Goal: Book appointment/travel/reservation

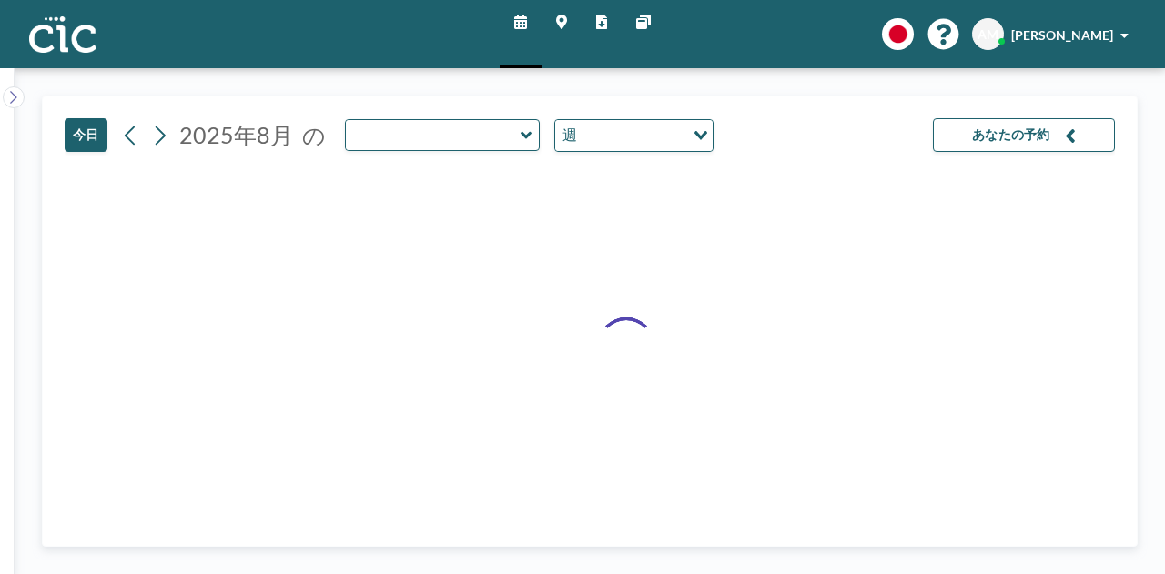
type input "Sumire"
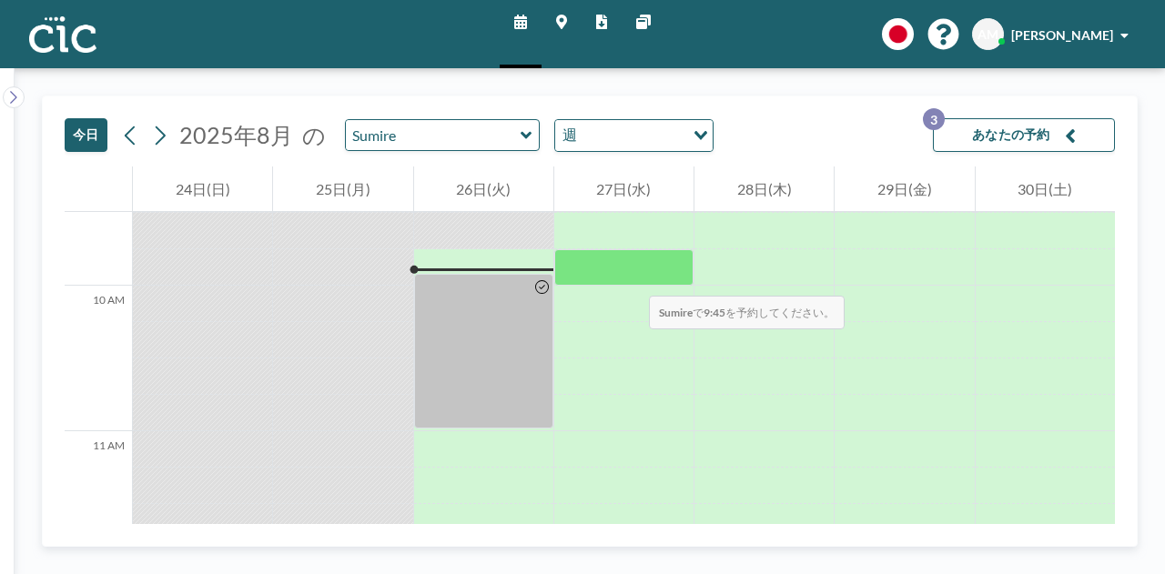
scroll to position [1382, 0]
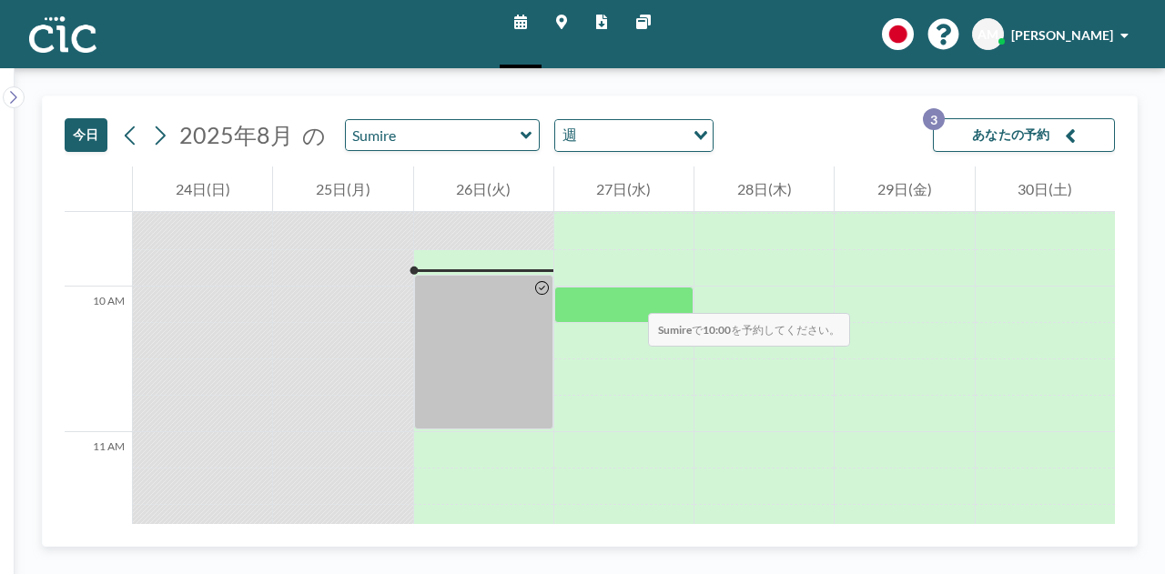
click at [630, 295] on div at bounding box center [623, 305] width 139 height 36
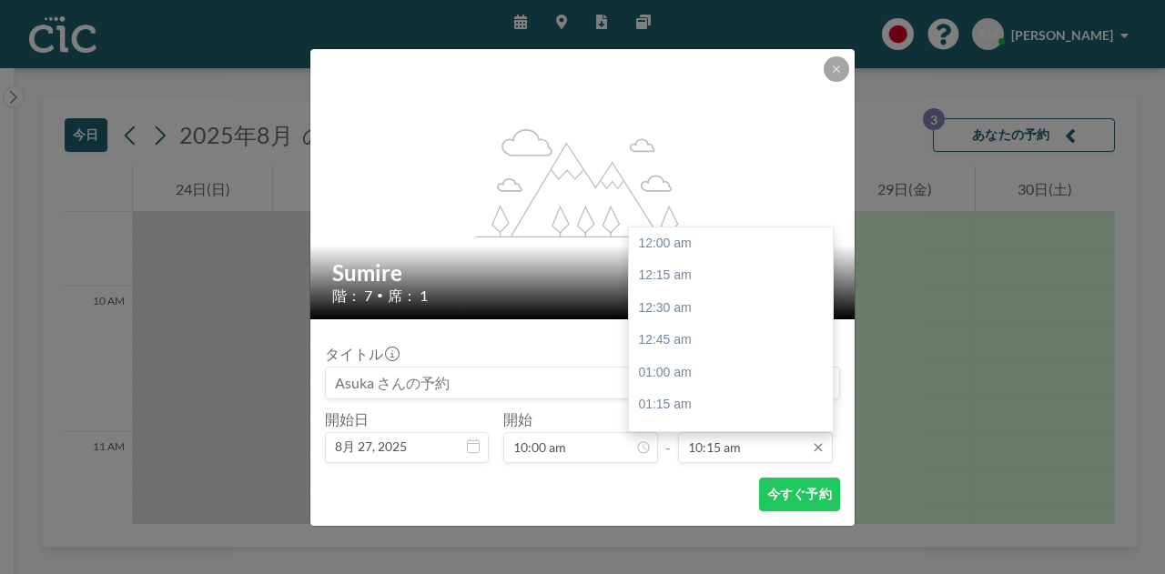
scroll to position [0, 0]
click at [722, 451] on input "10:15 am" at bounding box center [755, 447] width 155 height 31
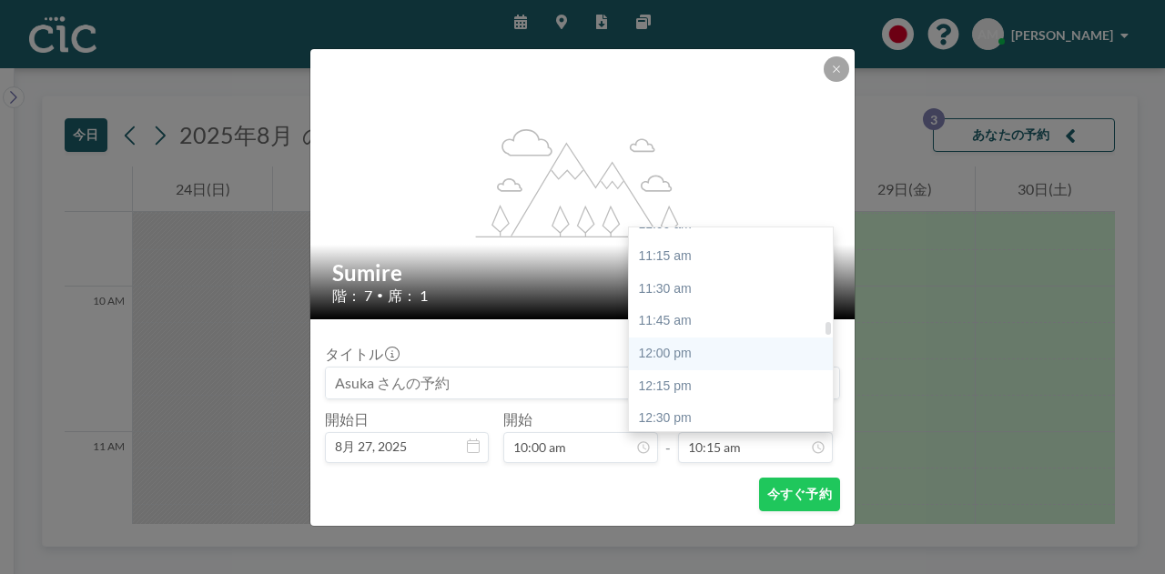
scroll to position [1445, 0]
click at [696, 354] on div "12:00 pm" at bounding box center [735, 353] width 213 height 33
type input "12:00 pm"
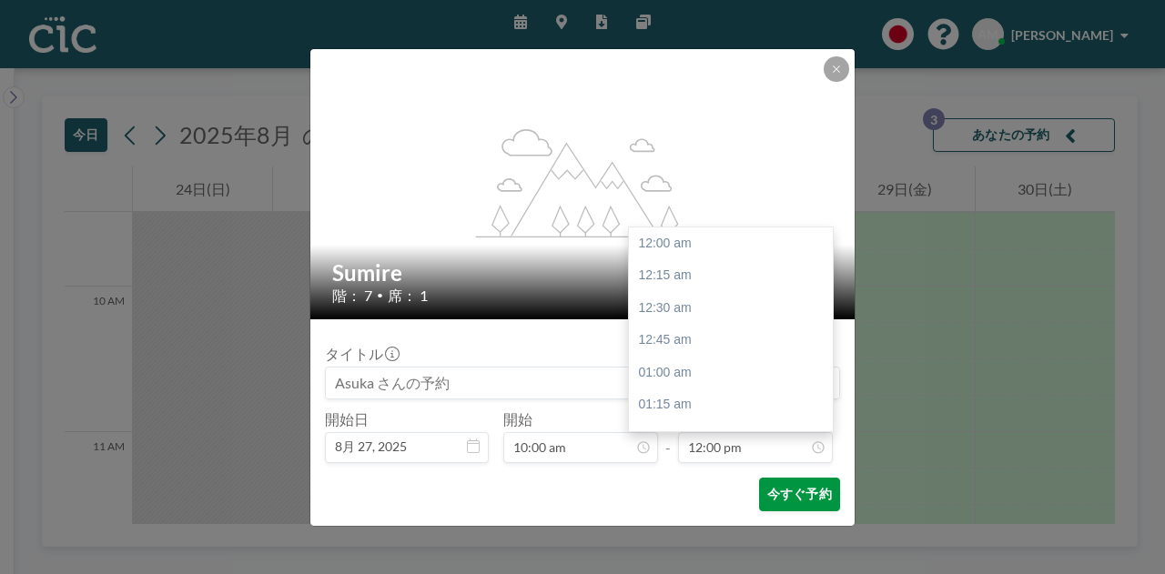
scroll to position [1556, 0]
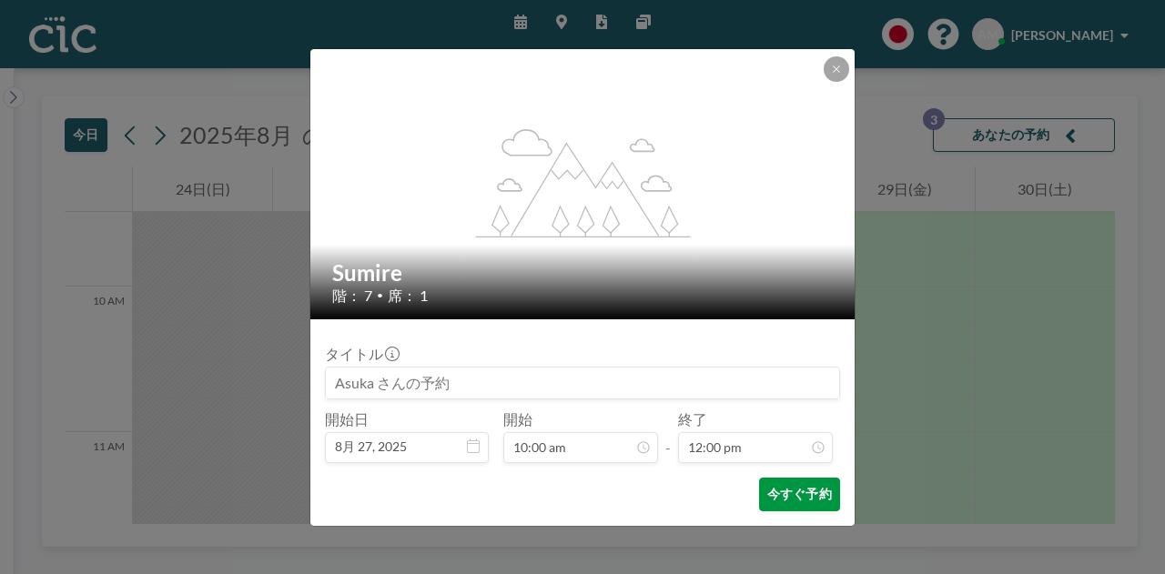
click at [794, 497] on button "今すぐ予約" at bounding box center [799, 495] width 81 height 34
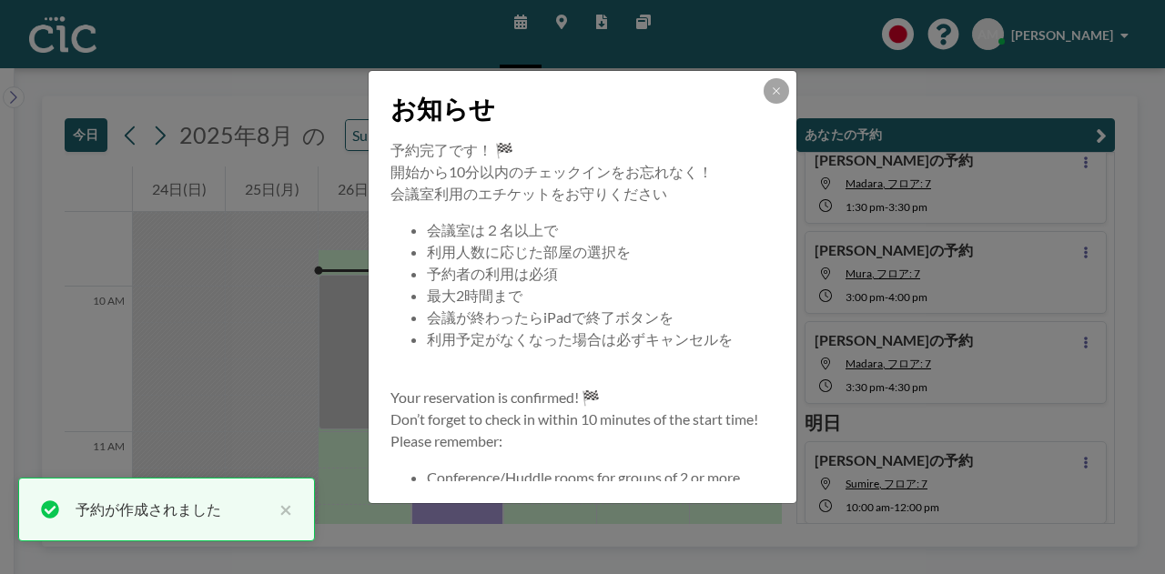
scroll to position [45, 0]
click at [773, 86] on icon at bounding box center [776, 91] width 11 height 11
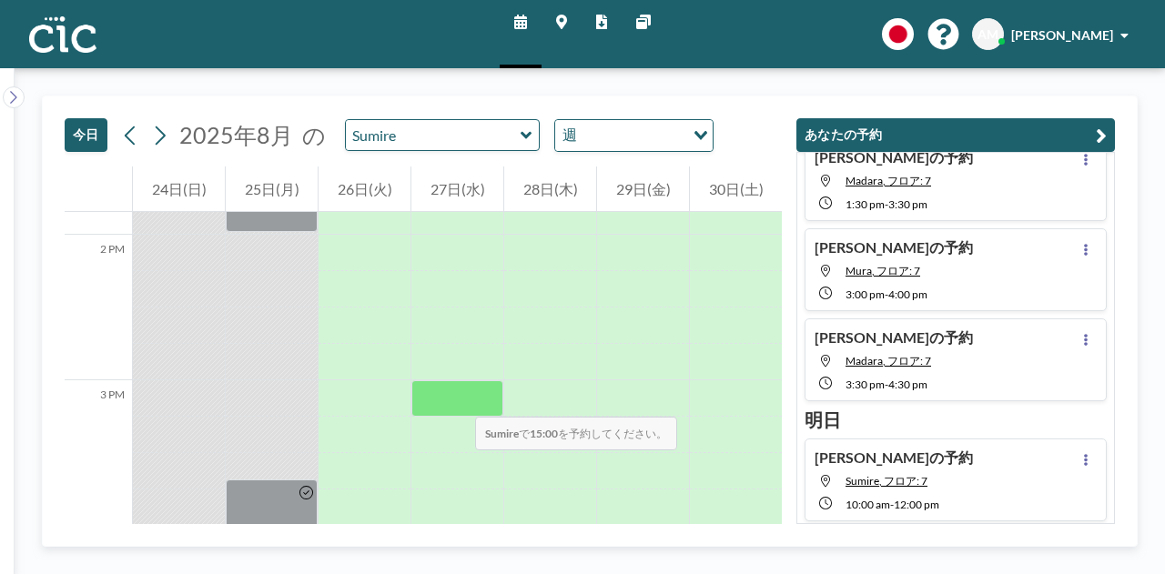
scroll to position [2017, 0]
click at [457, 391] on div at bounding box center [457, 398] width 92 height 36
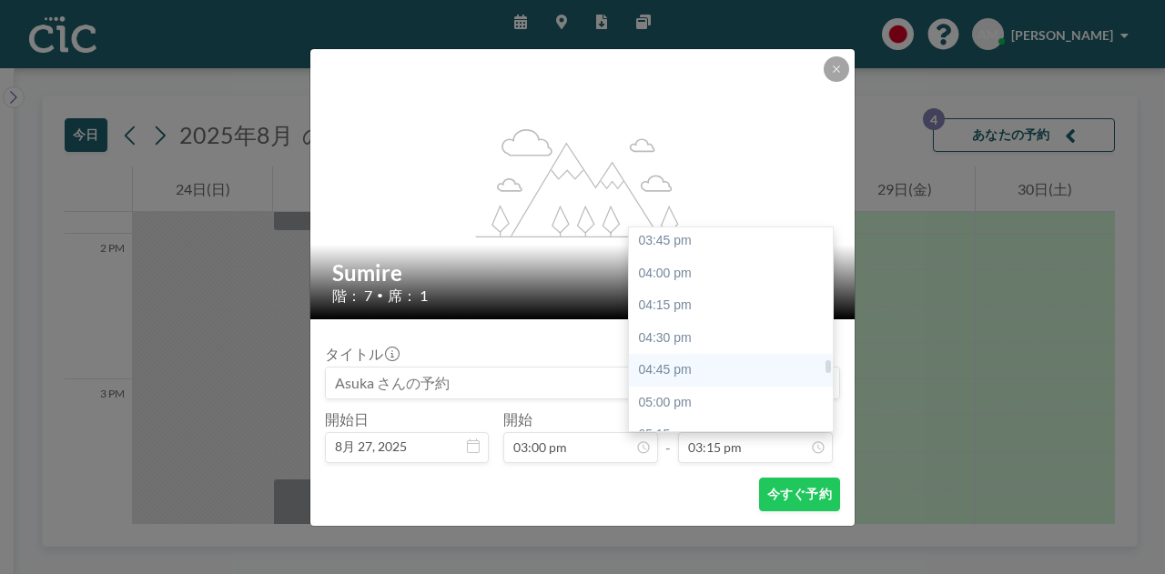
scroll to position [2045, 0]
click at [702, 328] on div "04:30 pm" at bounding box center [735, 336] width 213 height 33
type input "04:30 pm"
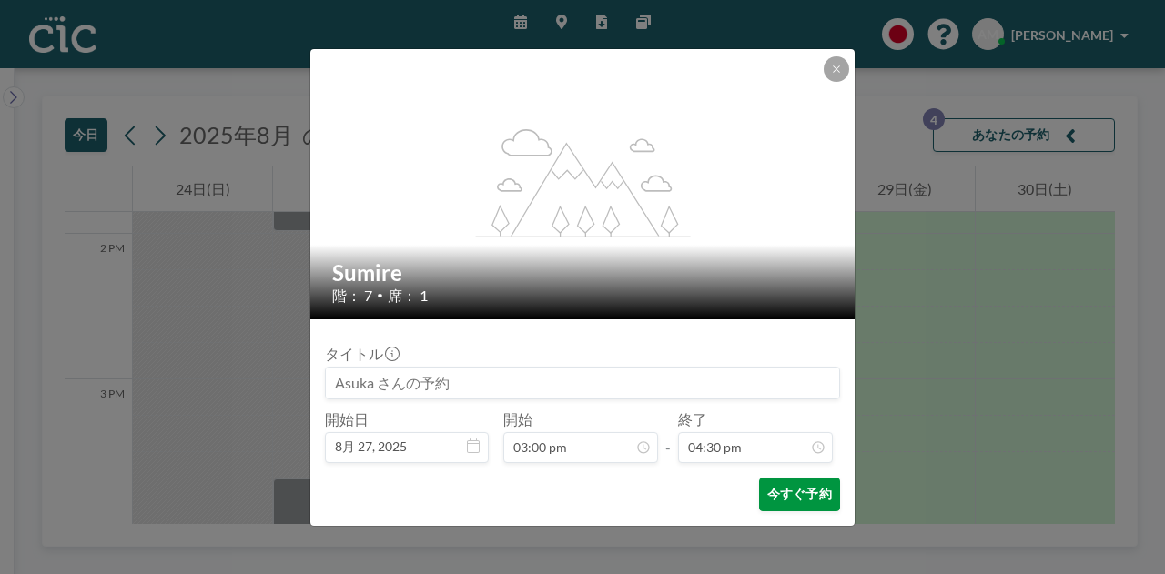
scroll to position [2138, 0]
drag, startPoint x: 807, startPoint y: 490, endPoint x: 807, endPoint y: 472, distance: 17.3
click at [807, 472] on form "タイトル 開始日 8月 27, [DATE] 開始 03:00 pm - 終了 04:30 pm 今すぐ予約" at bounding box center [582, 422] width 544 height 207
click at [805, 482] on button "今すぐ予約" at bounding box center [799, 495] width 81 height 34
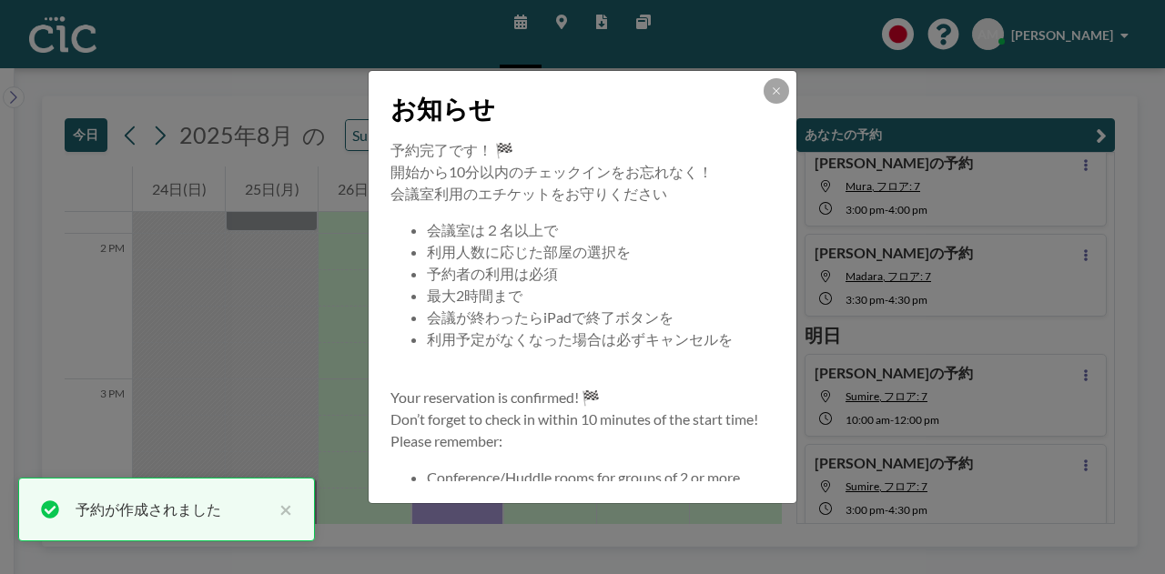
scroll to position [134, 0]
click at [778, 90] on icon at bounding box center [776, 91] width 11 height 11
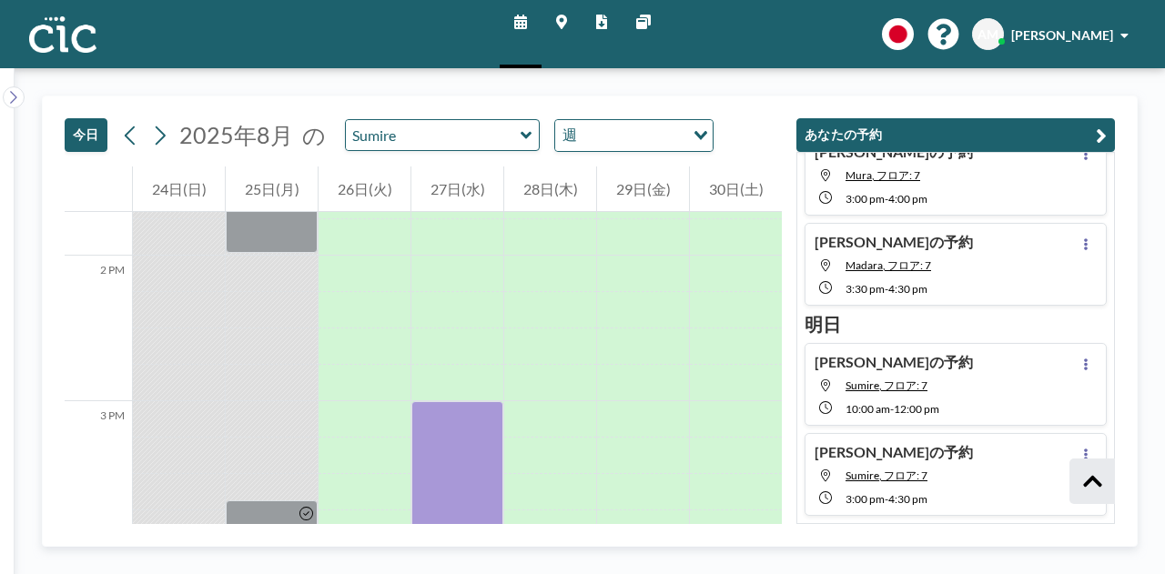
scroll to position [207, 0]
